Goal: Check status: Check status

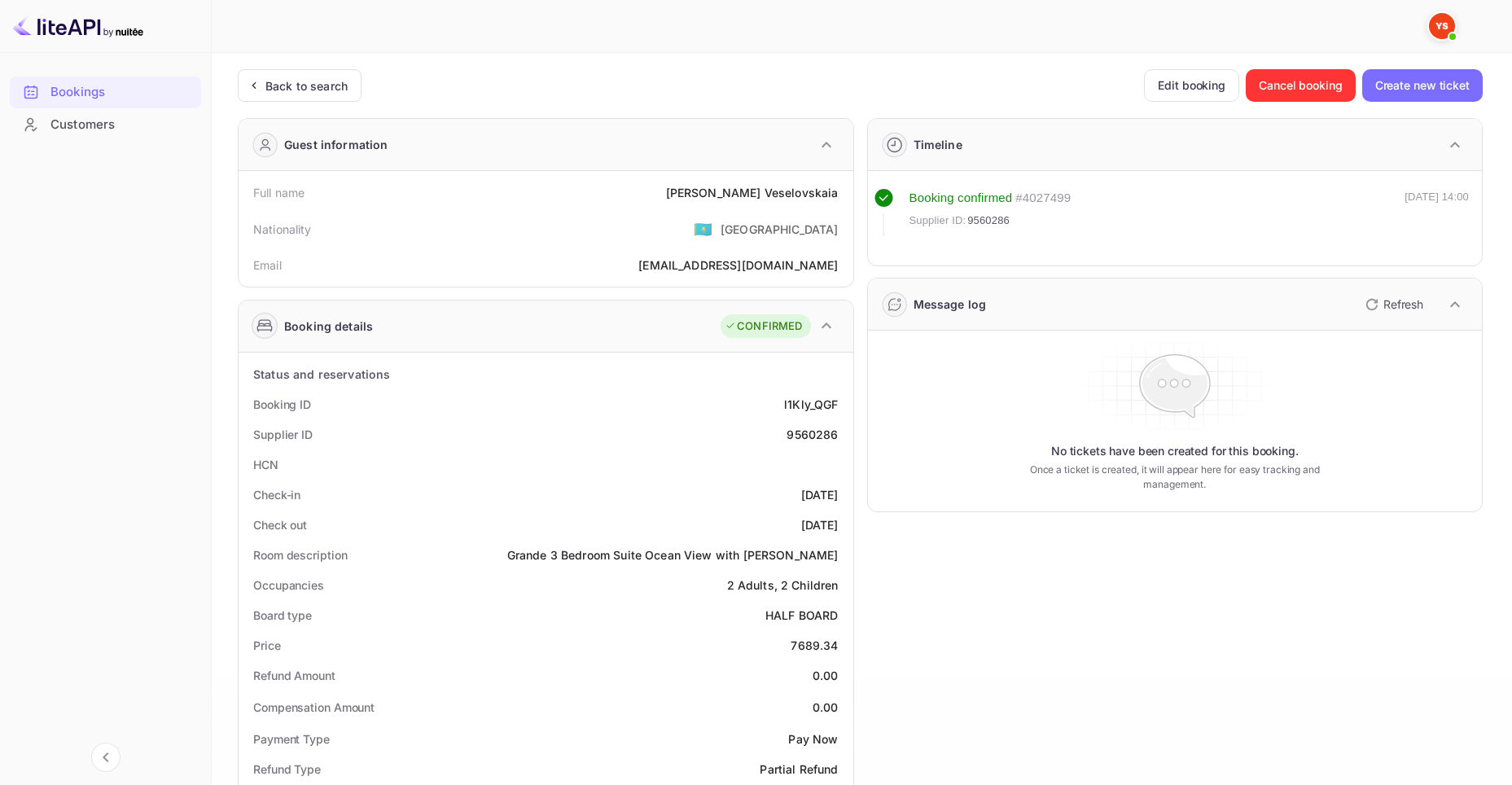
click at [78, 90] on ya-tr-span "Bookings" at bounding box center [77, 92] width 54 height 19
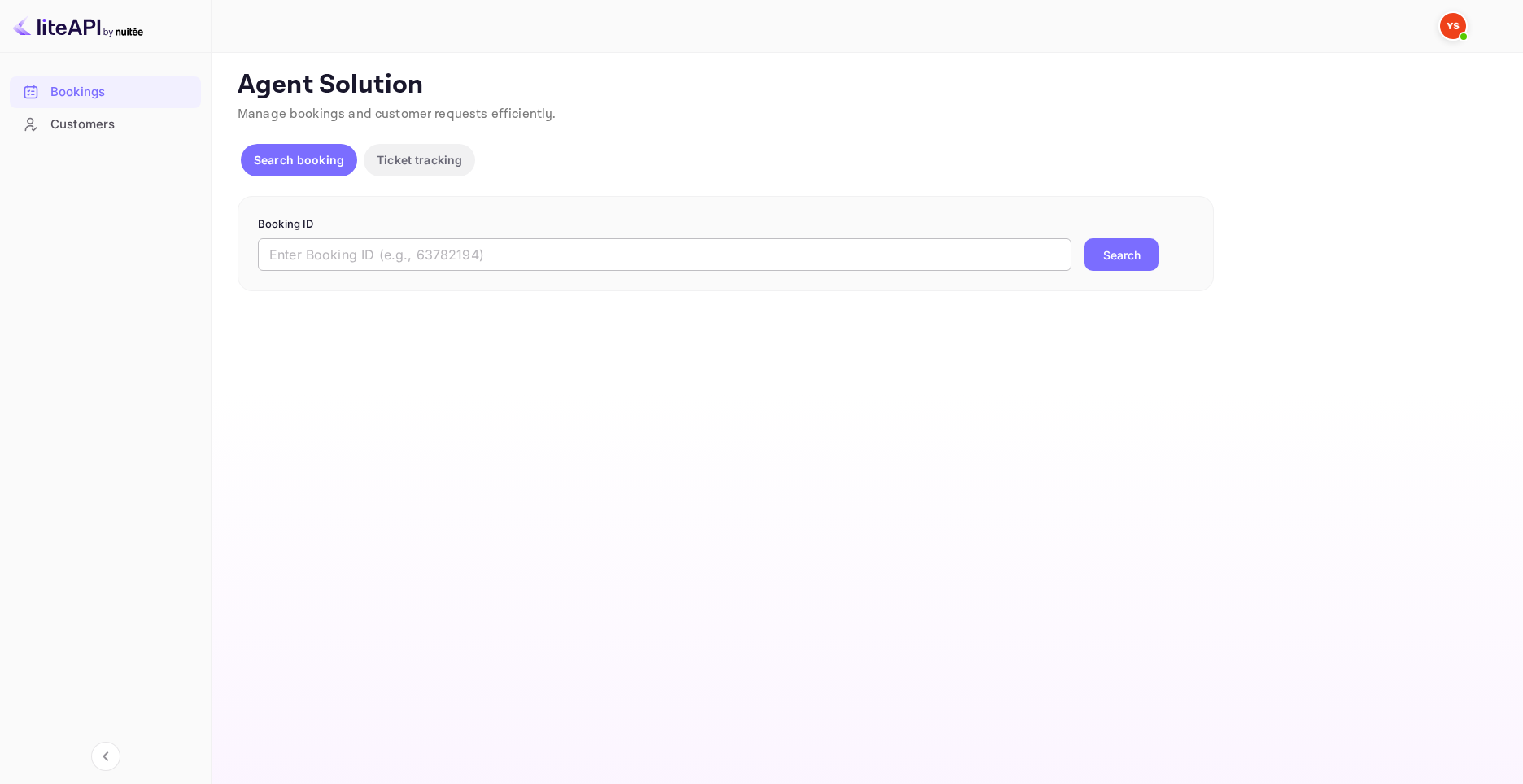
click at [524, 250] on input "text" at bounding box center [664, 254] width 814 height 33
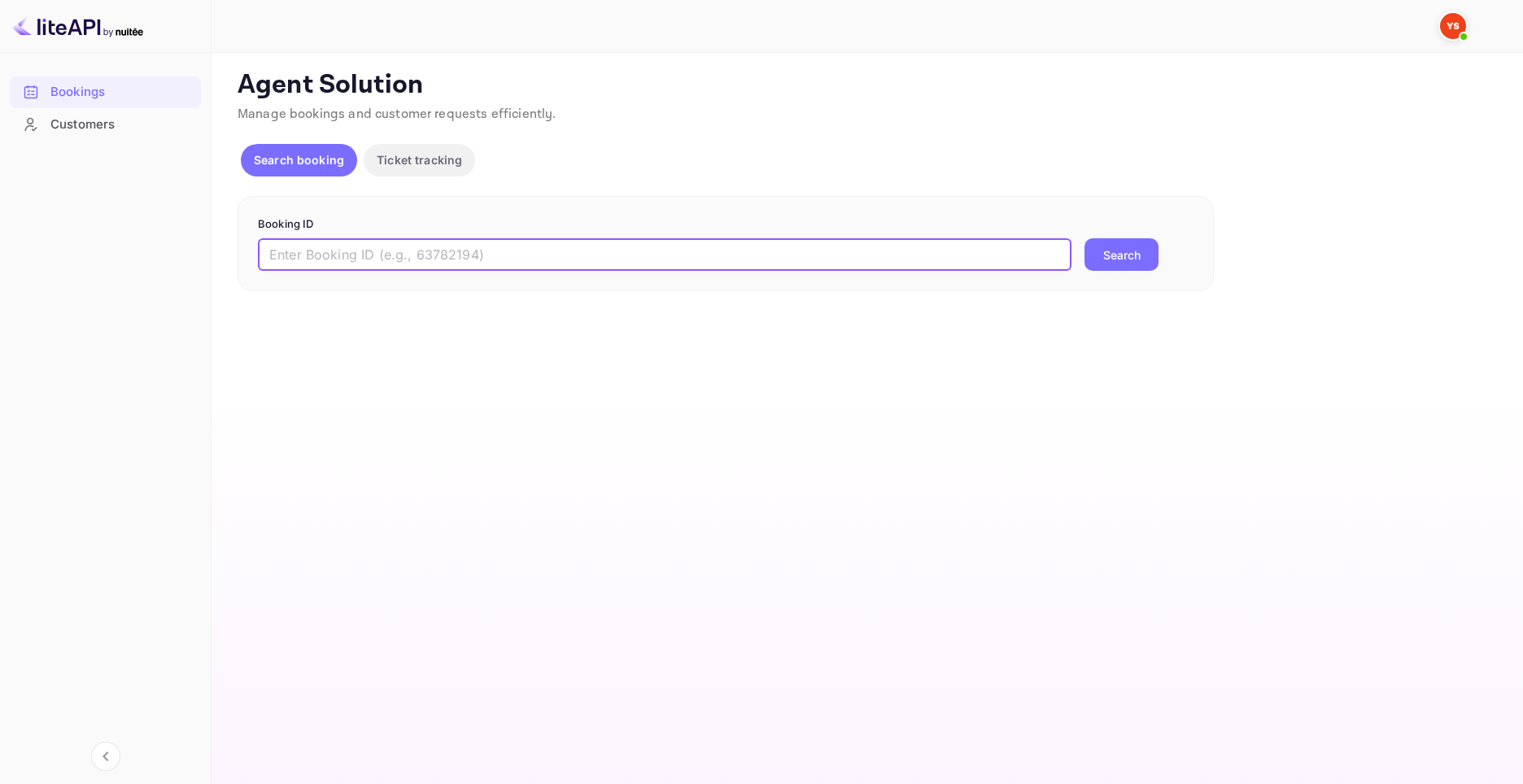
paste input "9745915"
type input "9745915"
click at [1121, 256] on button "Search" at bounding box center [1122, 254] width 74 height 33
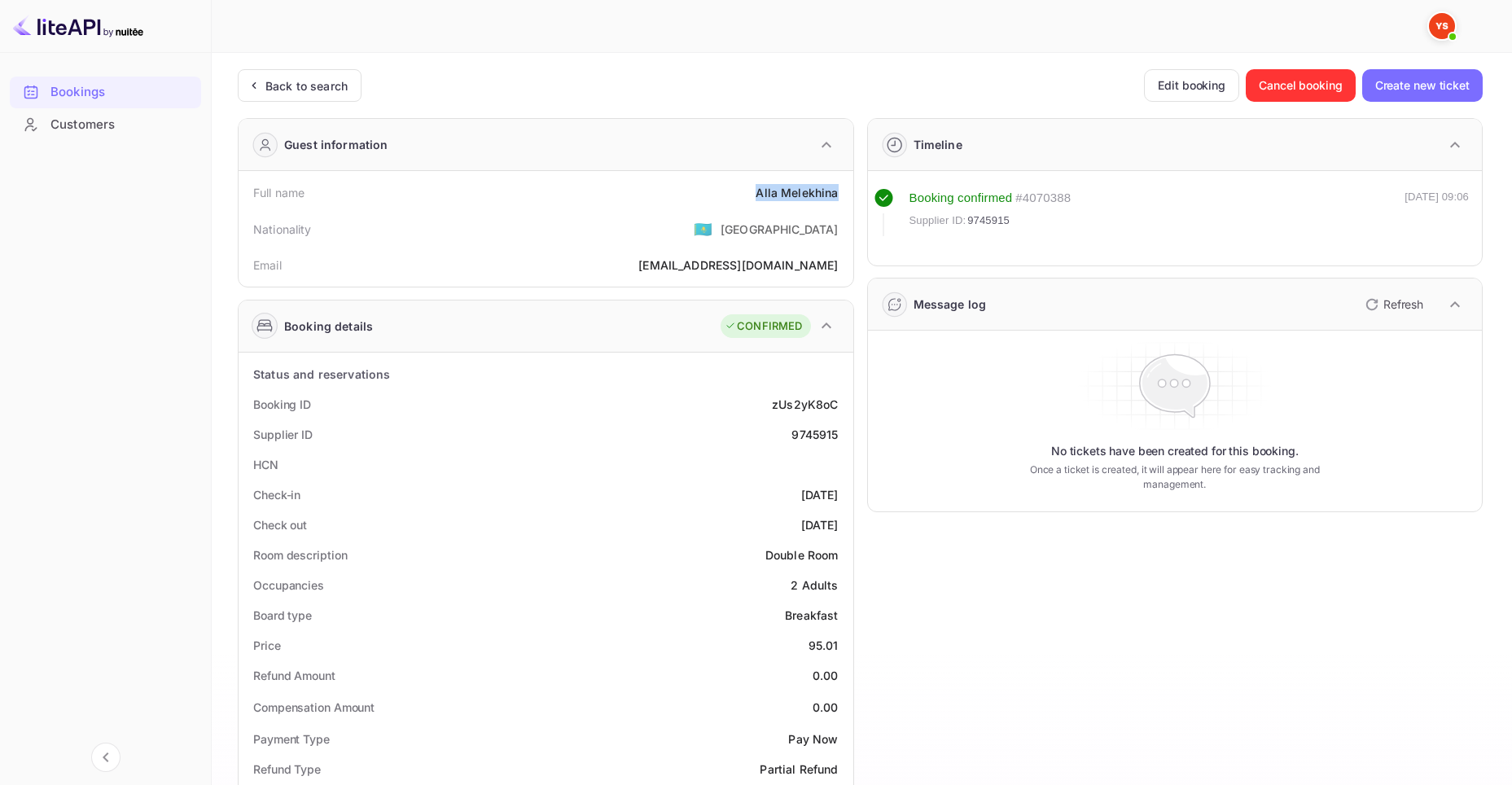
drag, startPoint x: 753, startPoint y: 193, endPoint x: 846, endPoint y: 203, distance: 93.5
click at [846, 203] on div "Full name [PERSON_NAME] Nationality 🇰🇿 [DEMOGRAPHIC_DATA] Email [EMAIL_ADDRESS]…" at bounding box center [546, 229] width 615 height 116
copy div "[PERSON_NAME]"
drag, startPoint x: 813, startPoint y: 646, endPoint x: 836, endPoint y: 643, distance: 23.2
click at [836, 643] on div "Price 95.01" at bounding box center [546, 645] width 602 height 30
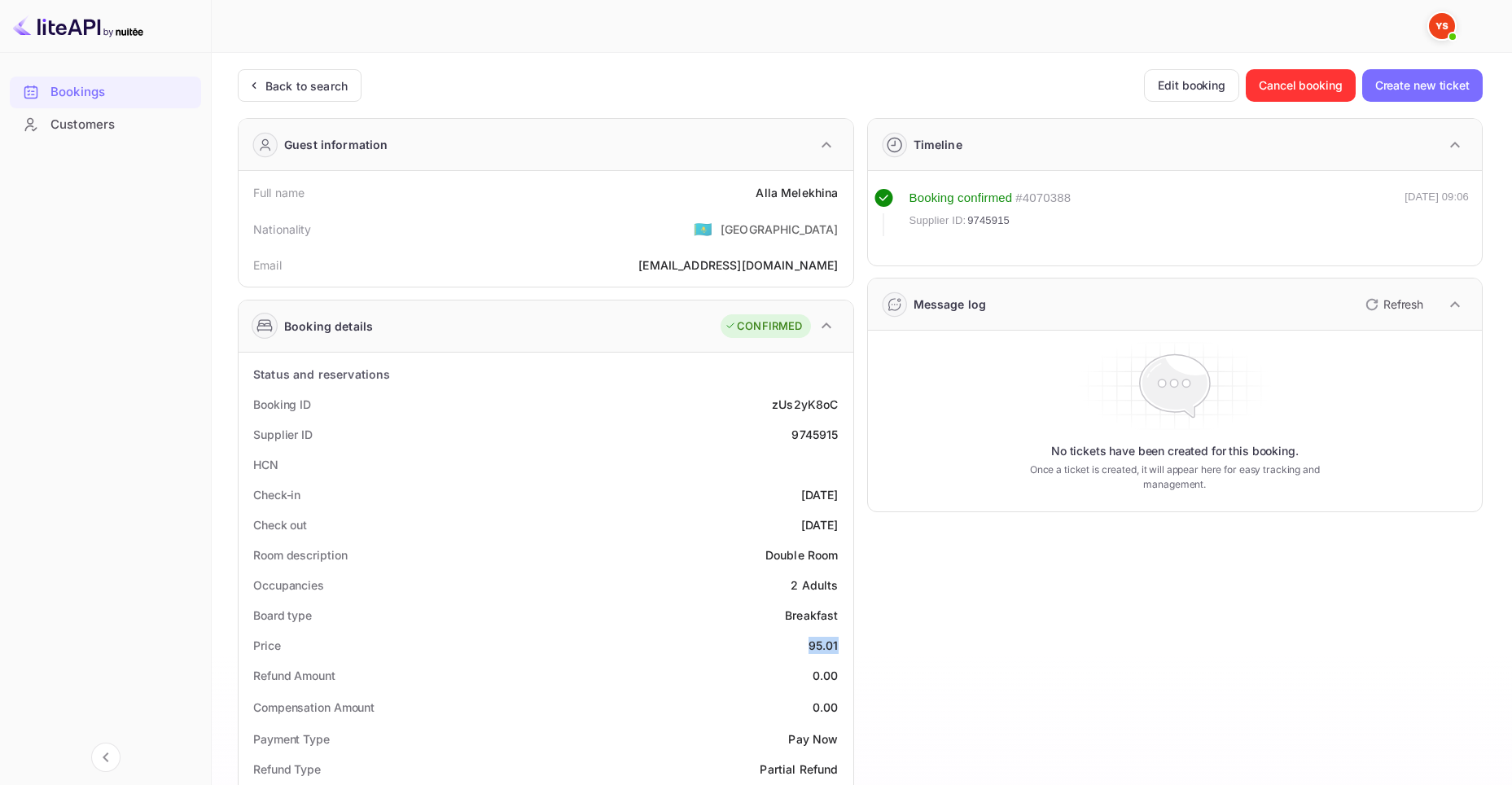
copy div "95.01"
